Goal: Check status

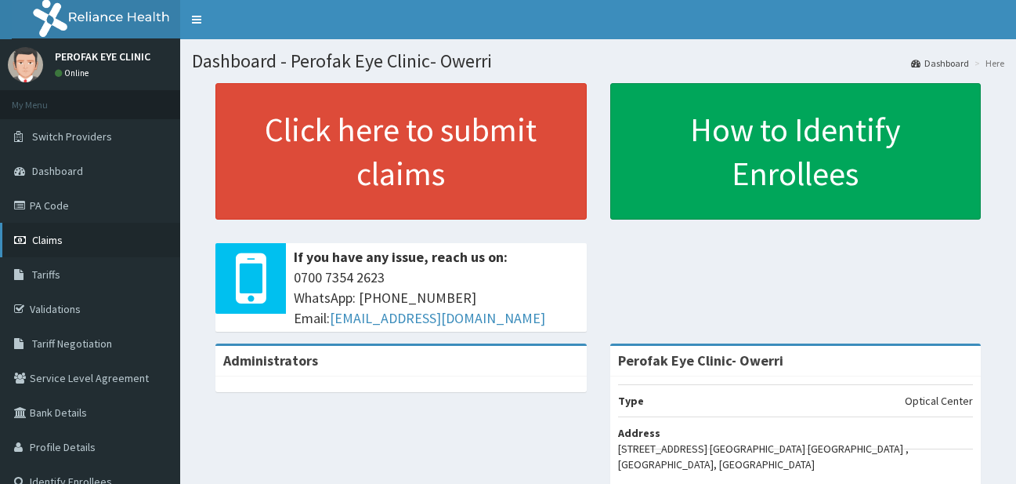
click at [110, 250] on link "Claims" at bounding box center [90, 240] width 180 height 34
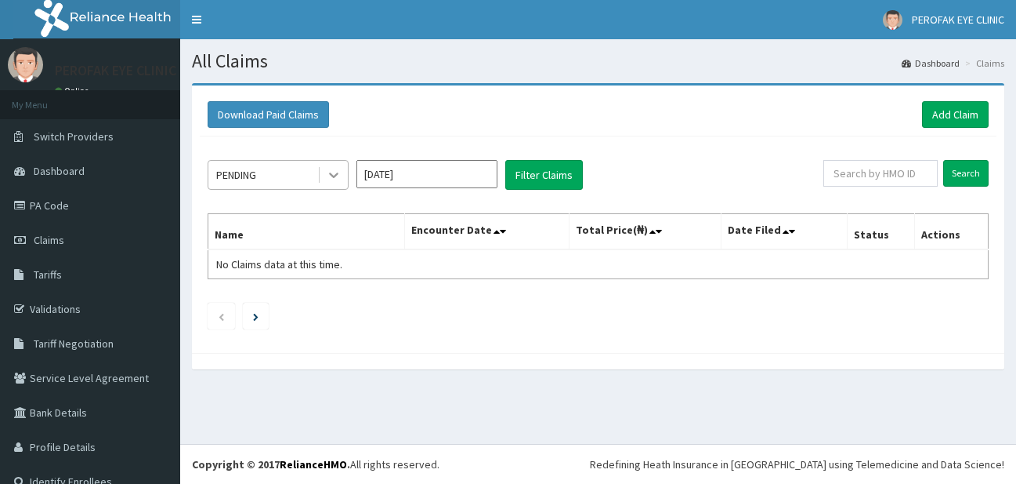
click at [326, 178] on icon at bounding box center [334, 175] width 16 height 16
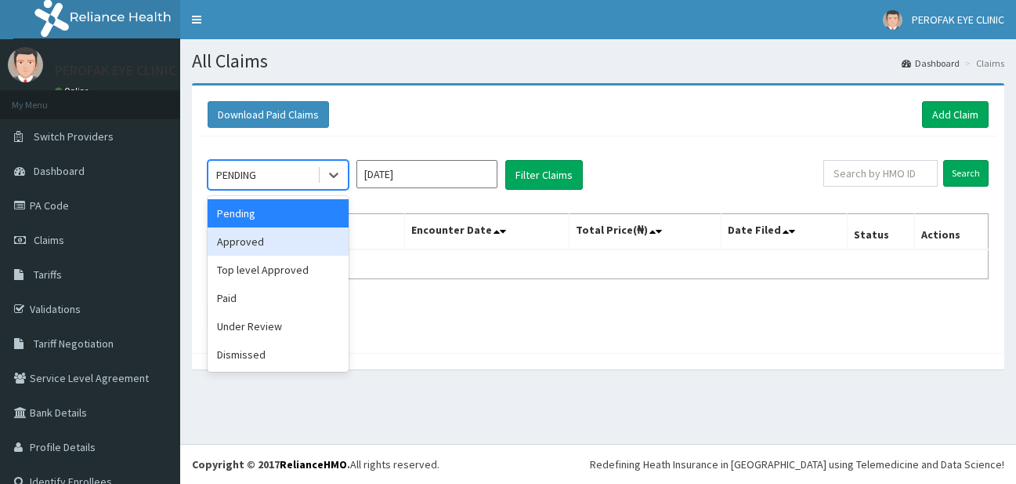
click at [297, 252] on div "Approved" at bounding box center [278, 241] width 141 height 28
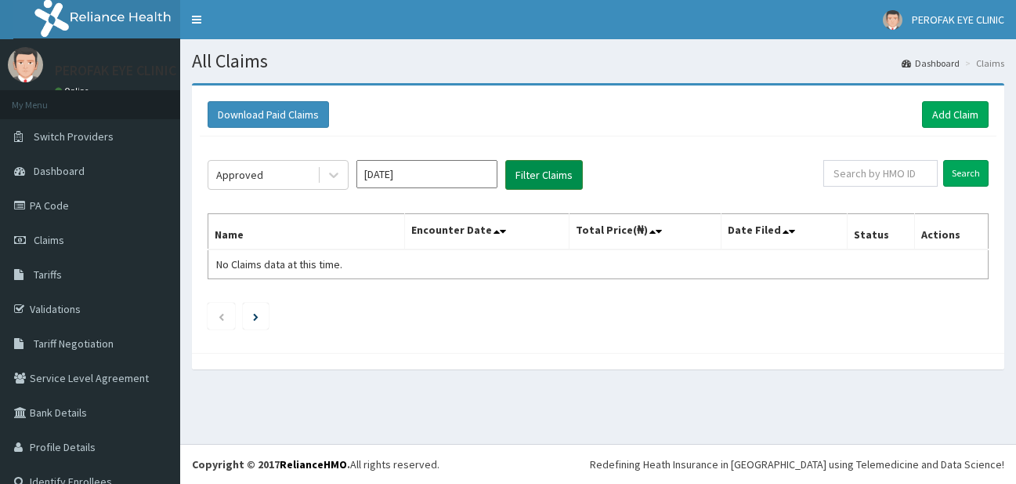
click at [516, 179] on button "Filter Claims" at bounding box center [544, 175] width 78 height 30
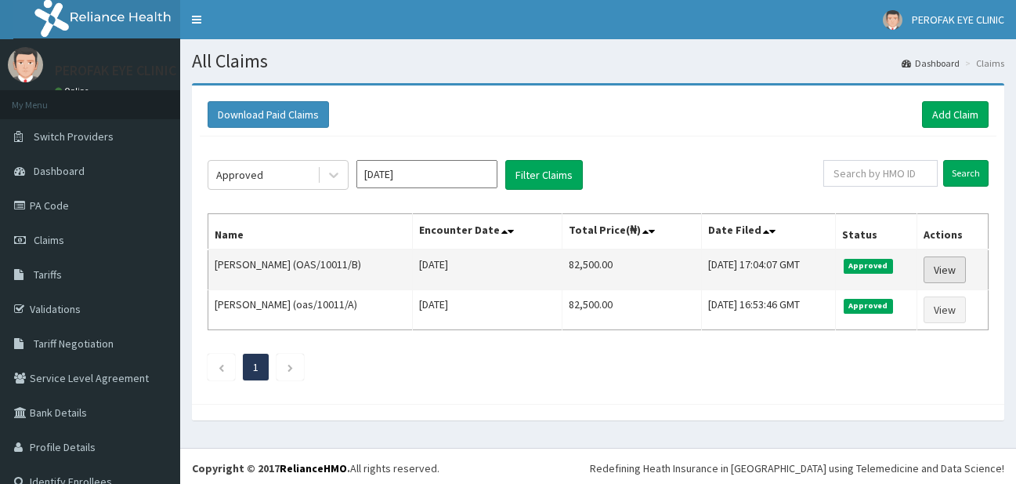
click at [947, 265] on link "View" at bounding box center [945, 269] width 42 height 27
